Goal: Use online tool/utility: Utilize a website feature to perform a specific function

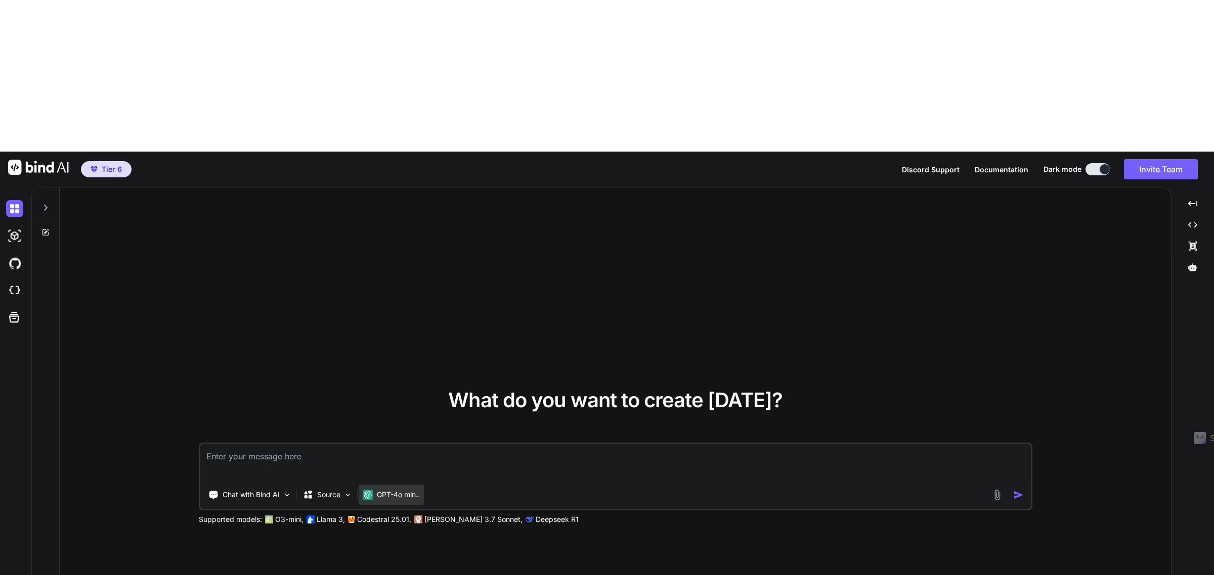
click at [405, 490] on p "GPT-4o min.." at bounding box center [398, 495] width 43 height 10
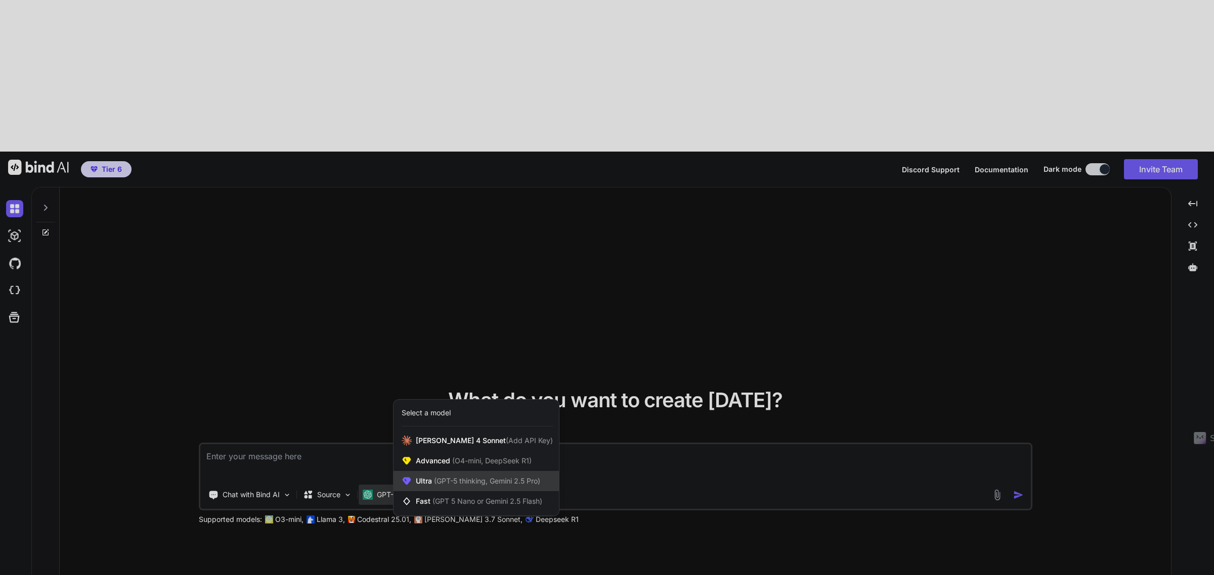
click at [450, 477] on span "(GPT-5 thinking, Gemini 2.5 Pro)" at bounding box center [486, 481] width 108 height 9
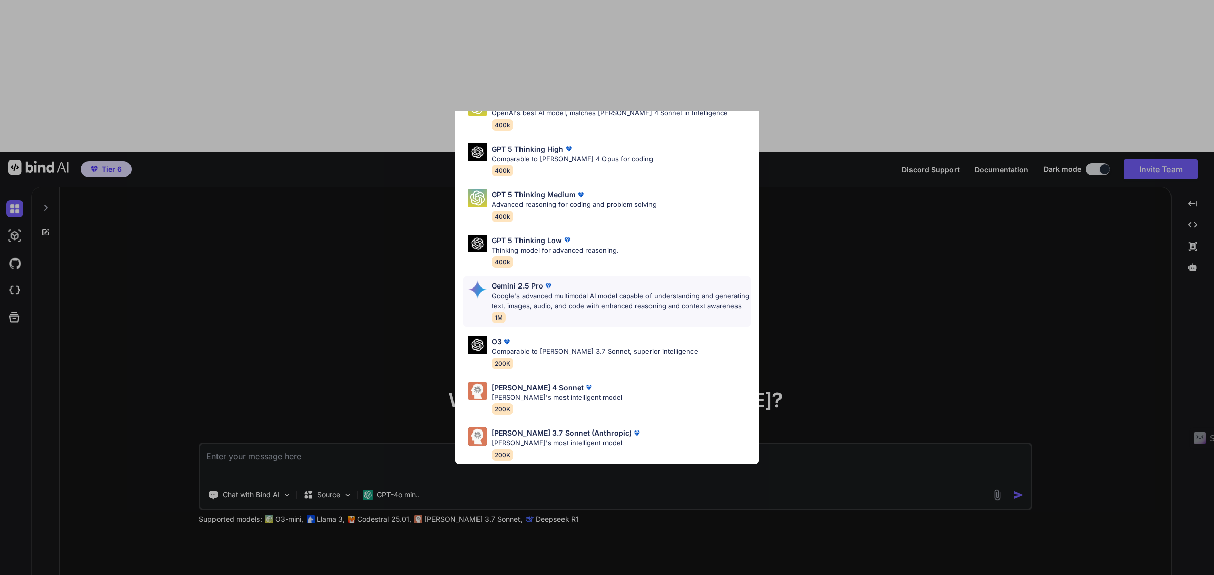
scroll to position [74, 0]
click at [810, 445] on div "Ultra Models GPT 5 OpenAI's best AI model, matches [PERSON_NAME] 4 Sonnet in In…" at bounding box center [607, 287] width 1214 height 575
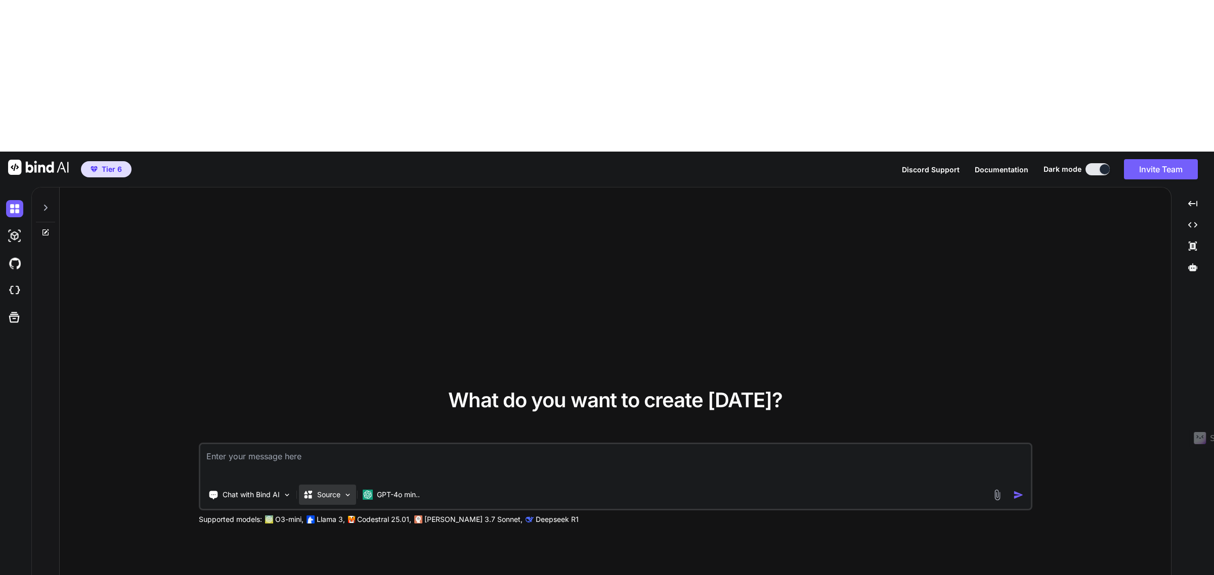
click at [345, 485] on div "Source" at bounding box center [327, 495] width 57 height 20
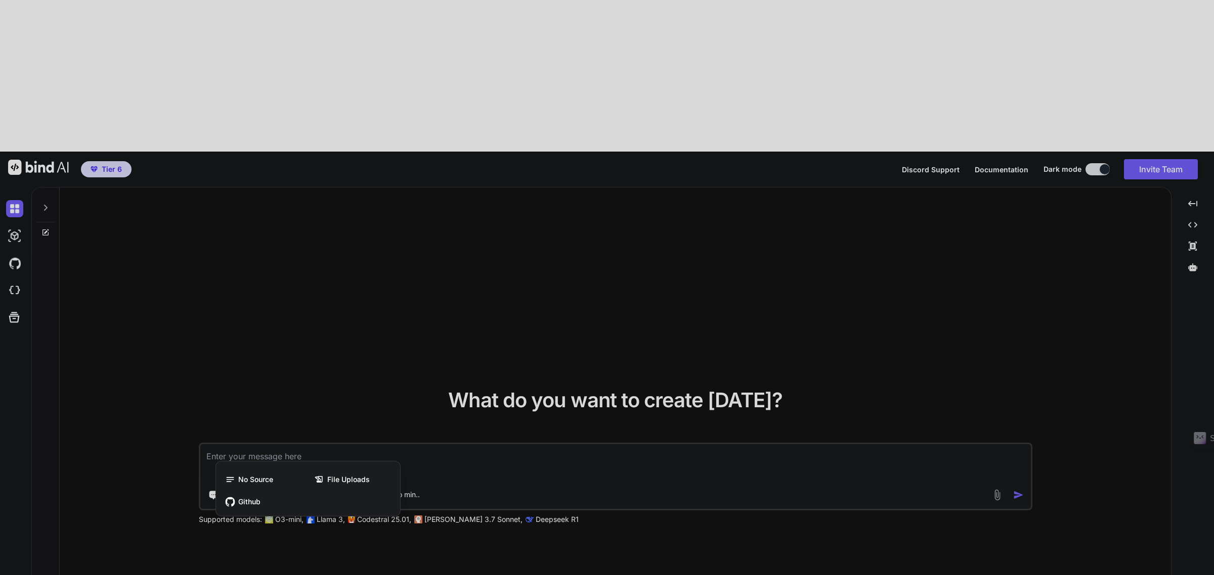
drag, startPoint x: 550, startPoint y: 414, endPoint x: 394, endPoint y: 388, distance: 157.9
click at [550, 415] on div at bounding box center [607, 287] width 1214 height 575
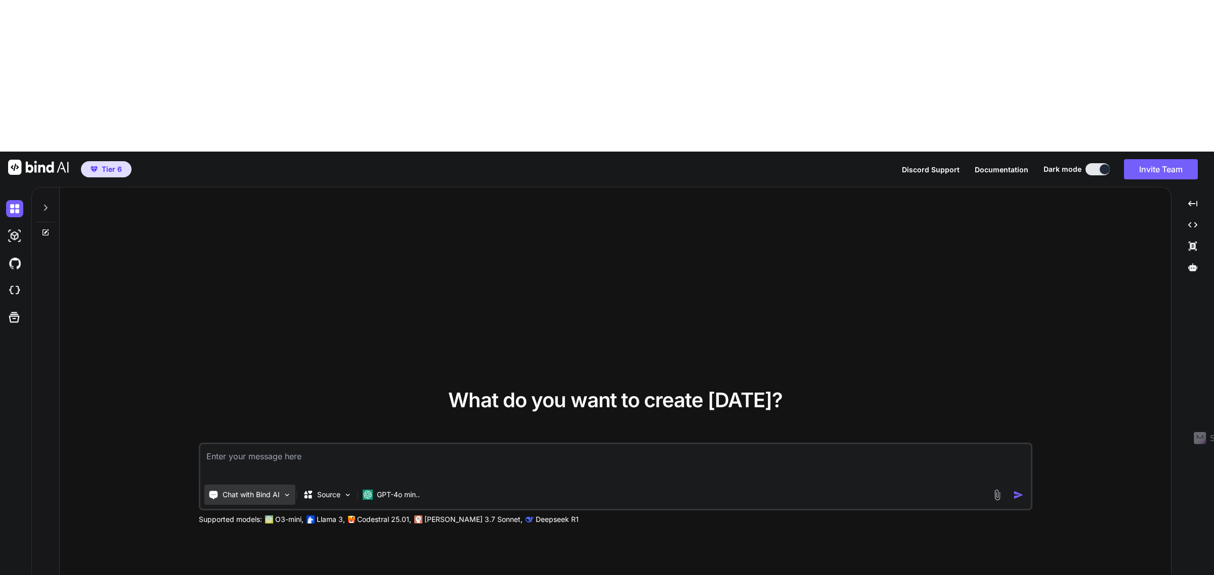
click at [288, 485] on div "Chat with Bind AI" at bounding box center [249, 495] width 91 height 20
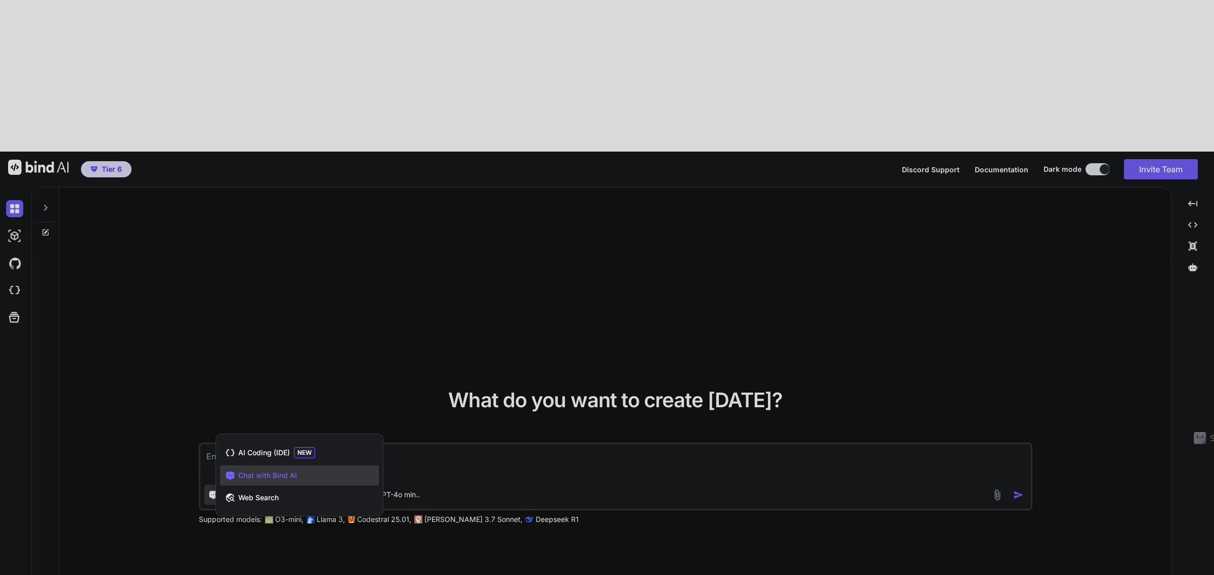
click at [496, 325] on div at bounding box center [607, 287] width 1214 height 575
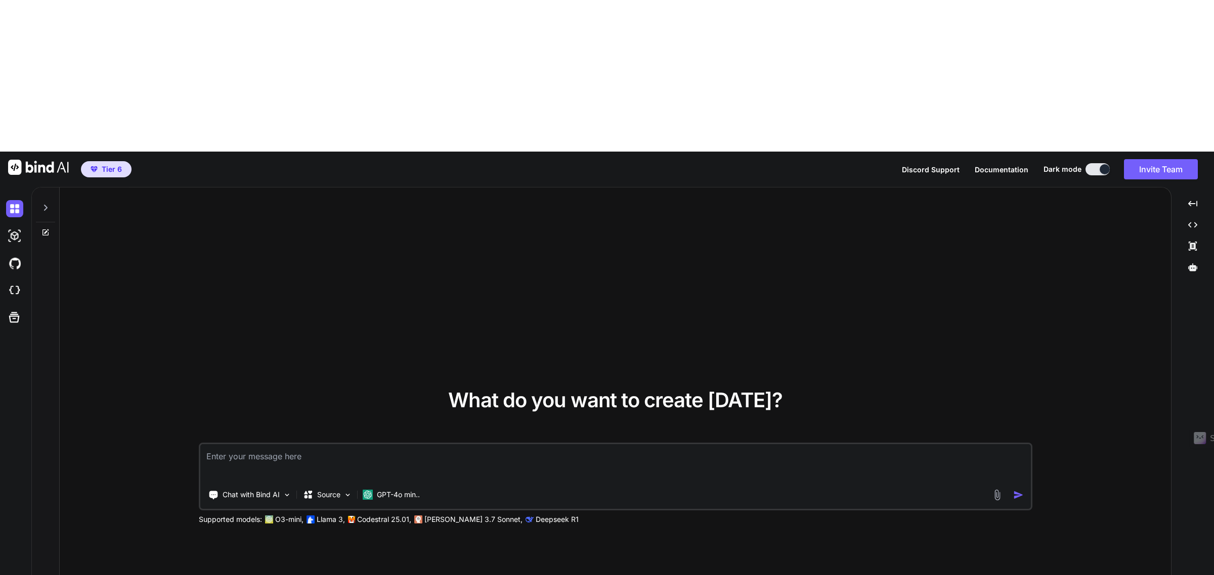
click at [296, 445] on textarea at bounding box center [615, 463] width 830 height 37
click at [31, 160] on img at bounding box center [38, 167] width 61 height 15
type textarea "x"
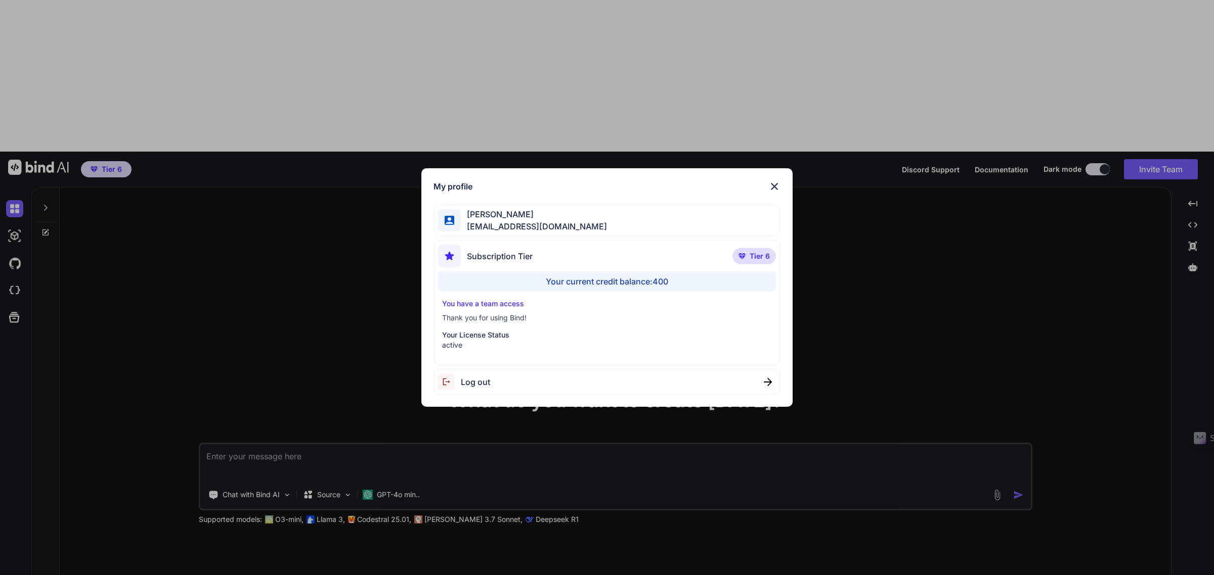
click at [578, 282] on div "Your current credit balance: 400" at bounding box center [606, 282] width 337 height 20
click at [755, 259] on span "Tier 6" at bounding box center [759, 256] width 20 height 10
click at [479, 339] on p "Your License Status" at bounding box center [606, 335] width 329 height 10
click at [777, 186] on img at bounding box center [774, 187] width 12 height 12
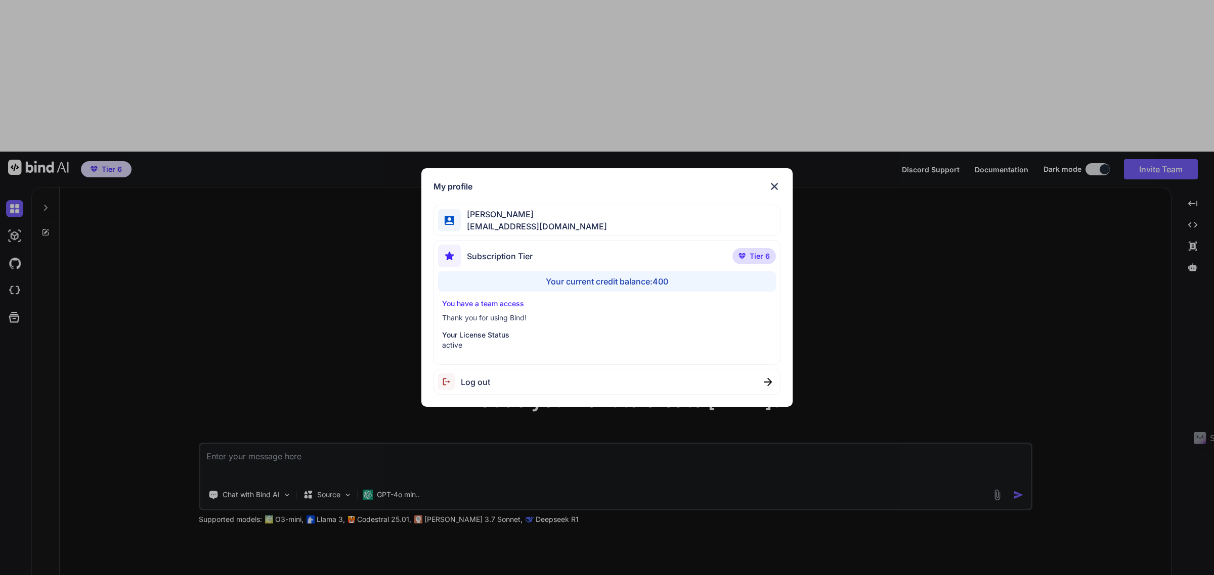
click at [777, 187] on img at bounding box center [774, 187] width 12 height 12
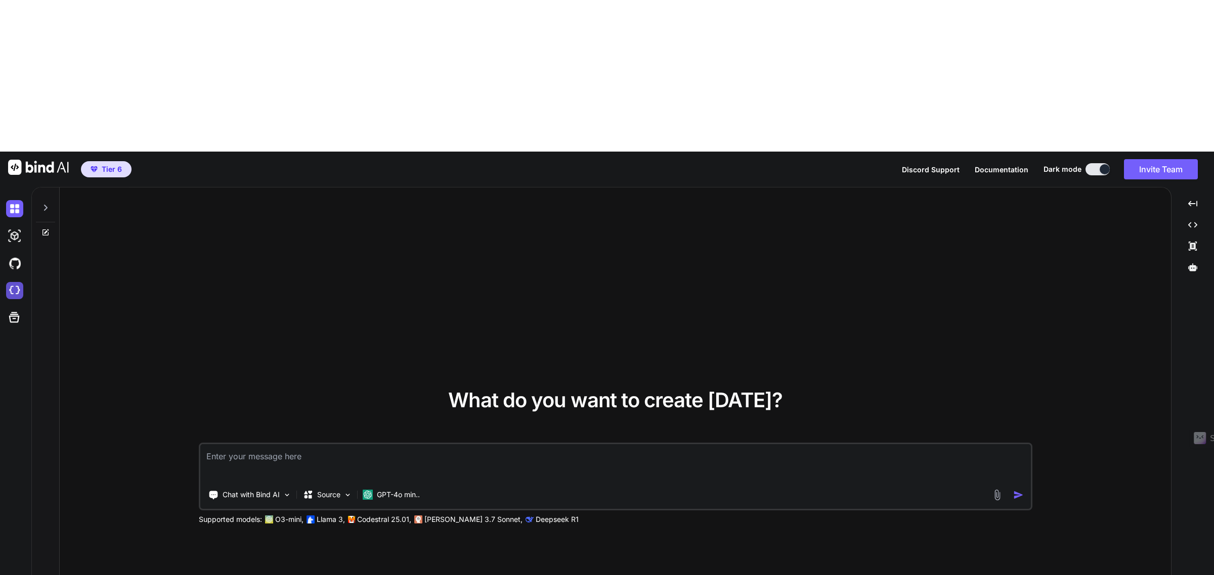
click at [14, 282] on img at bounding box center [14, 290] width 17 height 17
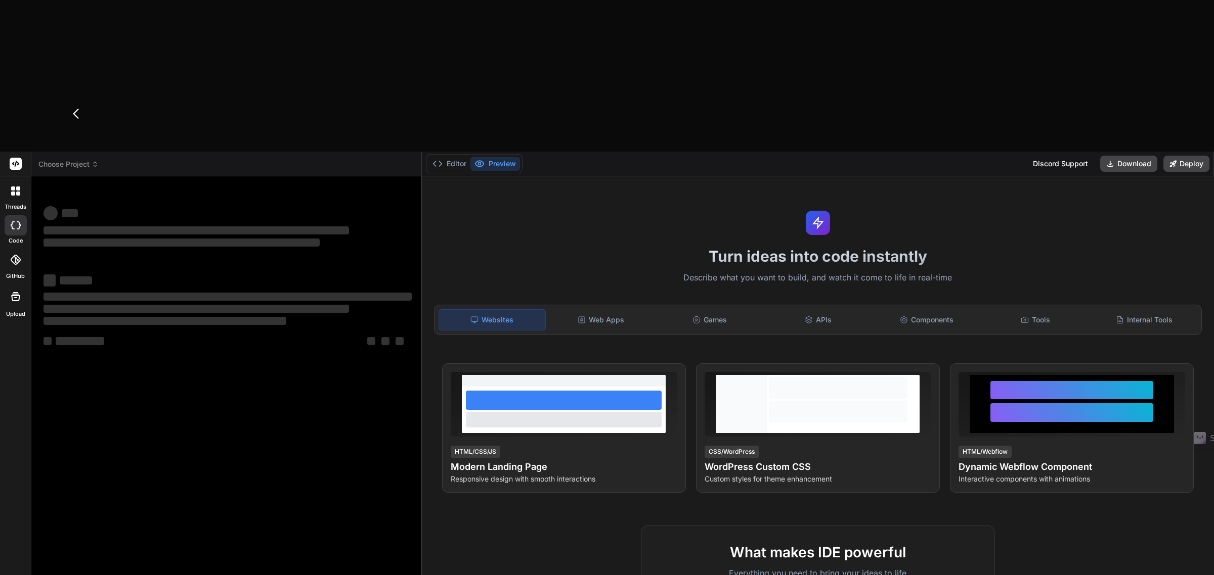
click at [516, 176] on div "Turn ideas into code instantly Describe what you want to build, and watch it co…" at bounding box center [818, 451] width 792 height 551
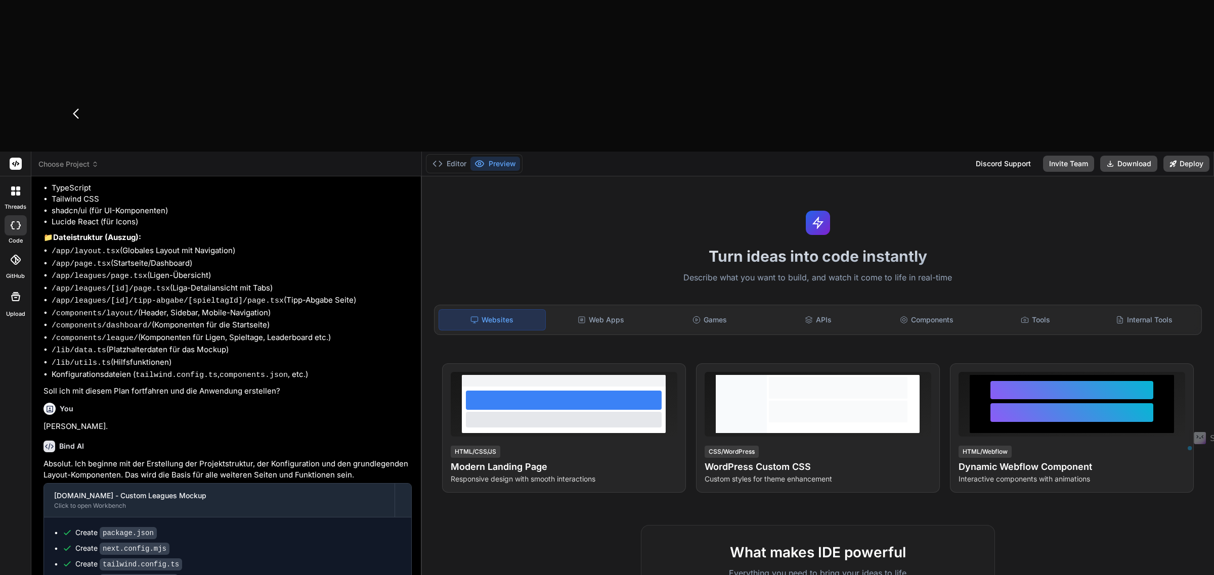
scroll to position [2478, 0]
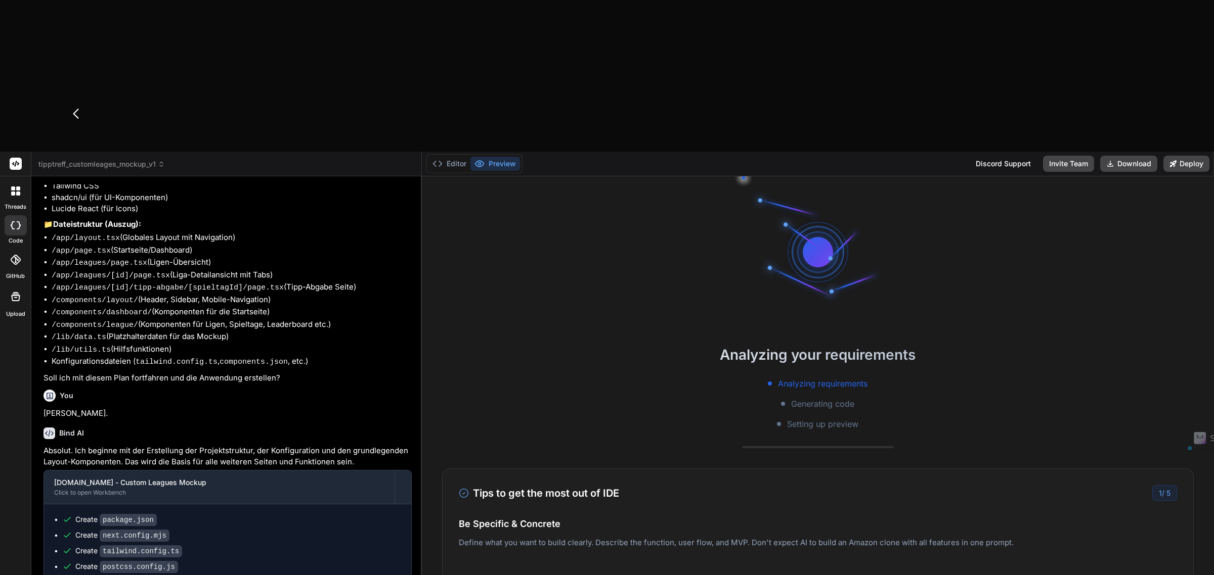
type textarea "x"
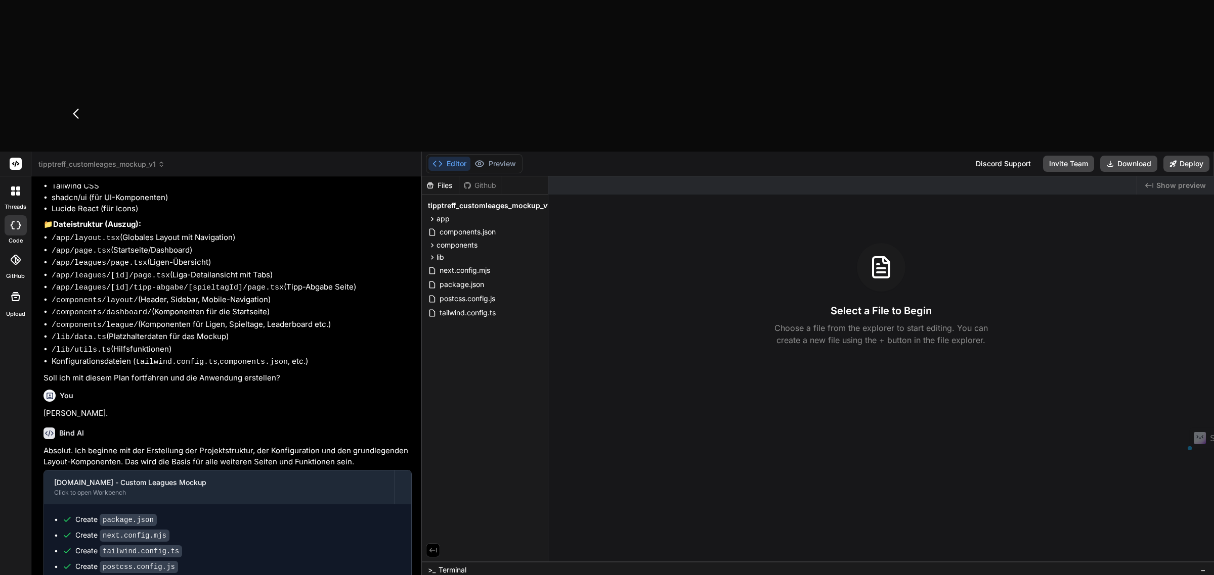
click at [110, 159] on span "tipptreff_customleages_mockup_v1" at bounding box center [101, 164] width 126 height 10
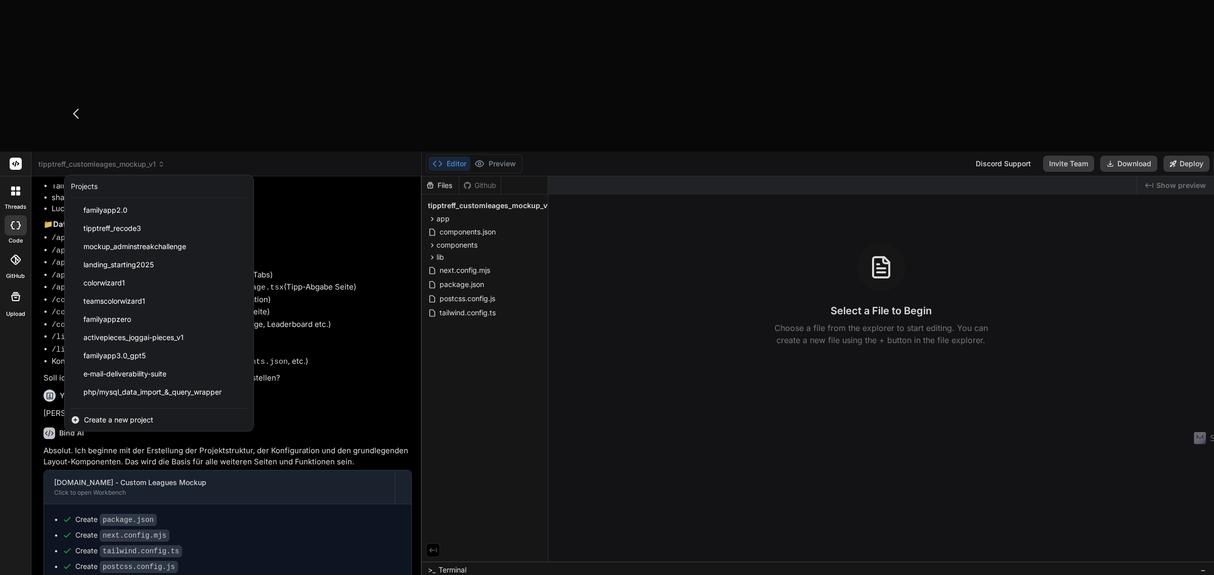
scroll to position [180, 0]
click at [105, 415] on span "Create a new project" at bounding box center [118, 420] width 69 height 10
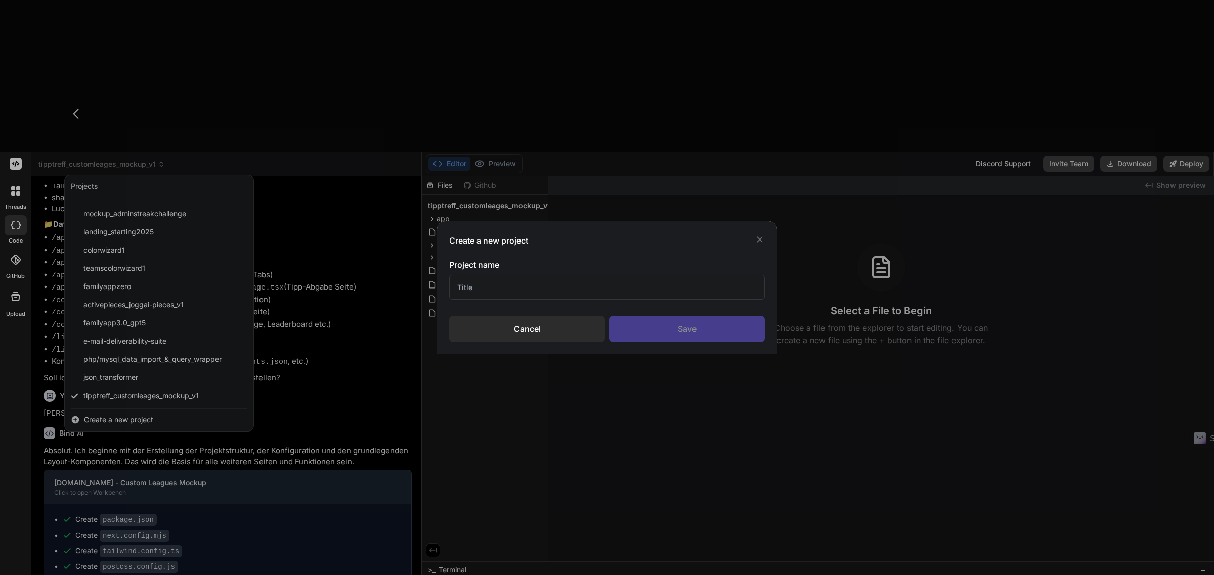
click at [516, 289] on input "text" at bounding box center [607, 287] width 316 height 25
type input "GZM Immobilien-Makler"
click at [671, 330] on div "Save" at bounding box center [687, 329] width 156 height 26
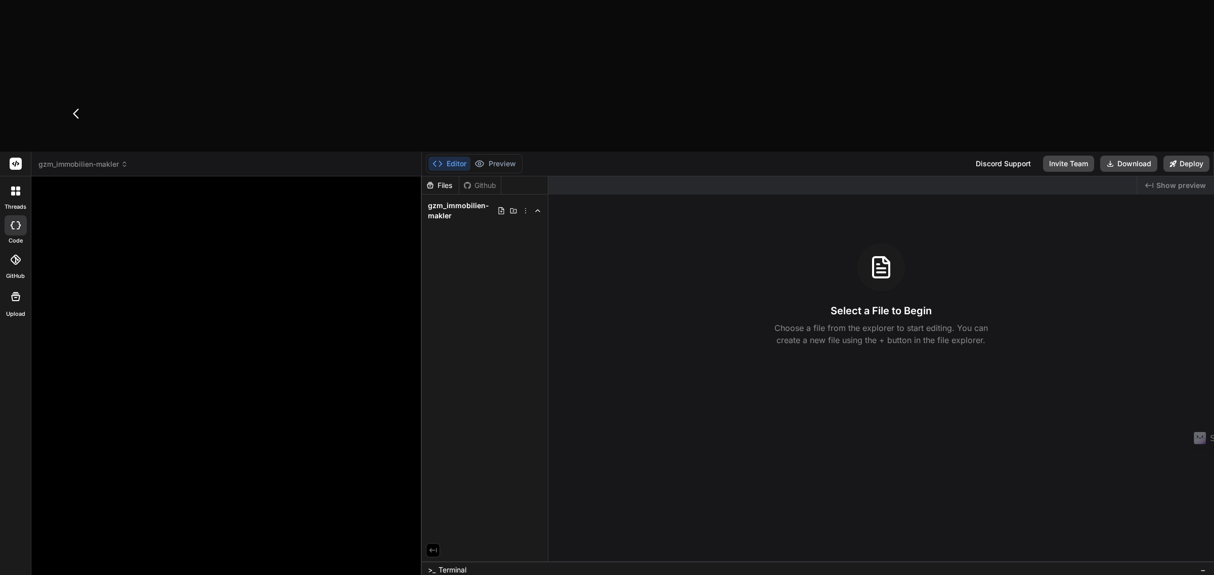
type textarea "x"
